Goal: Task Accomplishment & Management: Use online tool/utility

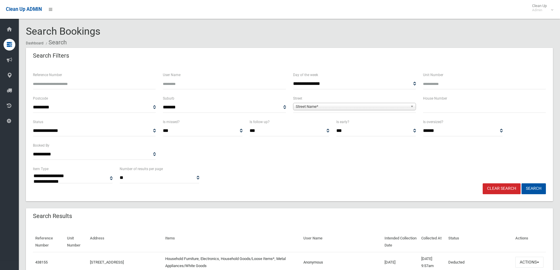
select select
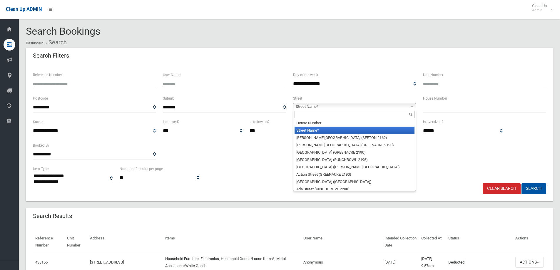
click at [320, 110] on span "Street Name*" at bounding box center [352, 106] width 112 height 7
click at [321, 113] on input "text" at bounding box center [355, 114] width 120 height 7
click at [342, 108] on span "Street Name*" at bounding box center [352, 106] width 112 height 7
click at [330, 116] on input "text" at bounding box center [355, 114] width 120 height 7
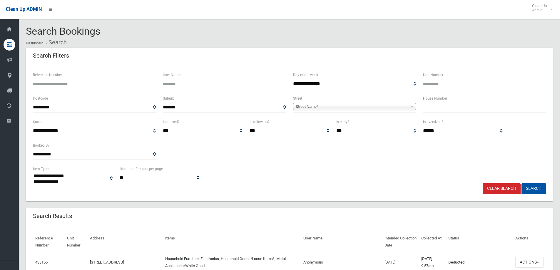
click at [358, 105] on span "Street Name*" at bounding box center [352, 106] width 112 height 7
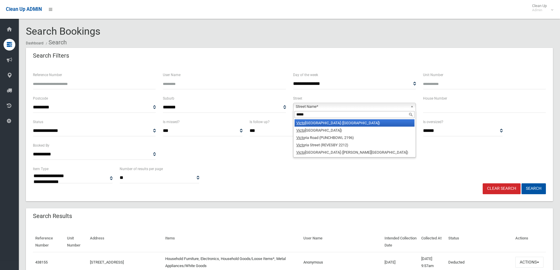
type input "*****"
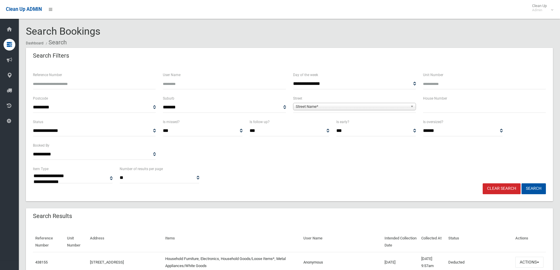
click at [309, 109] on span "Street Name*" at bounding box center [352, 106] width 112 height 7
type input "*********"
click at [325, 121] on li "Park Stre et (CAMPSIE 2194)" at bounding box center [355, 122] width 120 height 7
click at [463, 105] on input "text" at bounding box center [484, 107] width 123 height 11
type input "*"
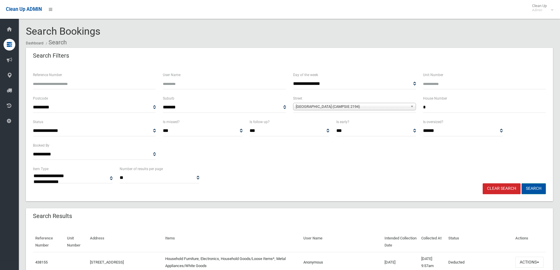
click at [531, 189] on button "Search" at bounding box center [534, 188] width 24 height 11
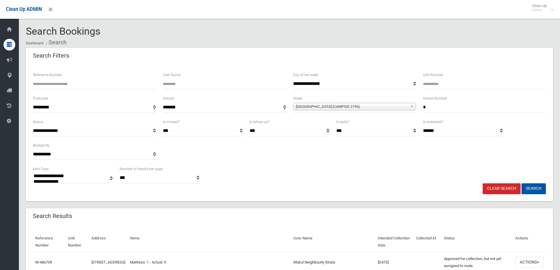
select select
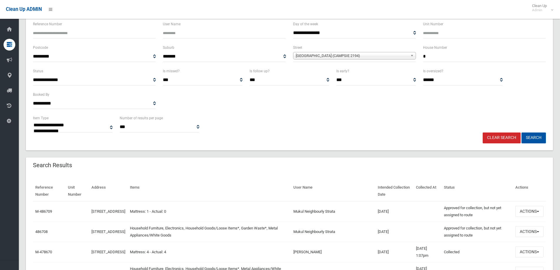
scroll to position [118, 0]
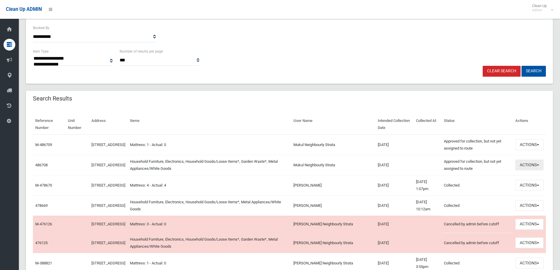
click at [522, 164] on button "Actions" at bounding box center [529, 165] width 28 height 11
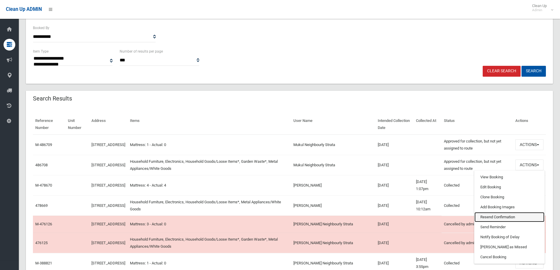
click at [518, 216] on link "Resend Confirmation" at bounding box center [509, 217] width 70 height 10
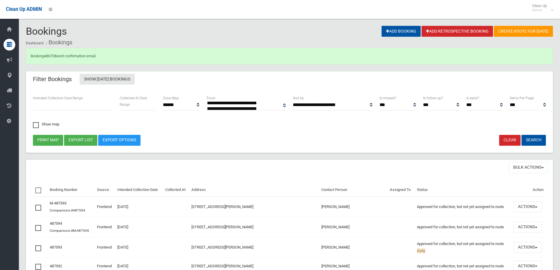
select select
